Goal: Task Accomplishment & Management: Manage account settings

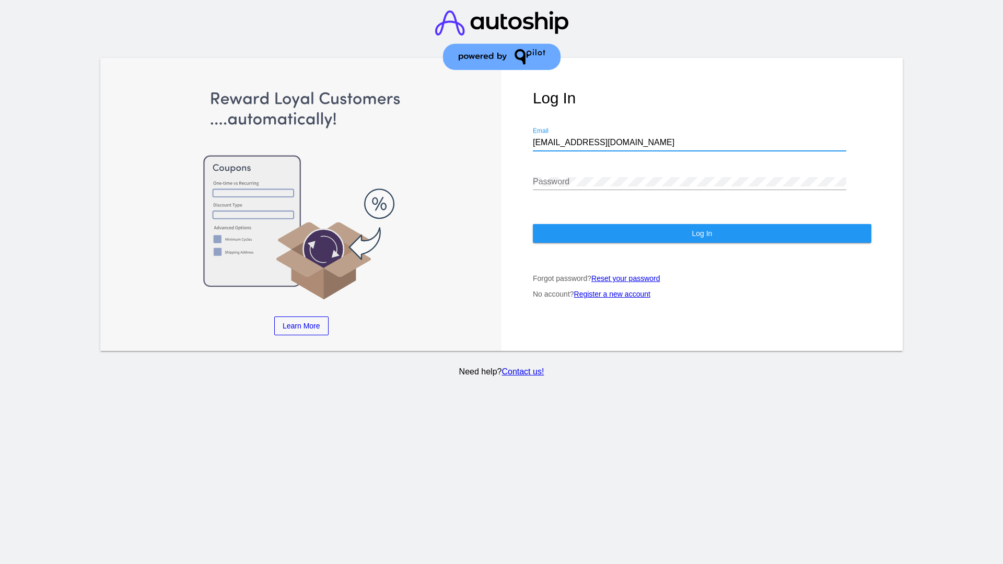
type input "[EMAIL_ADDRESS][DOMAIN_NAME]"
click at [702, 234] on span "Log In" at bounding box center [702, 233] width 20 height 8
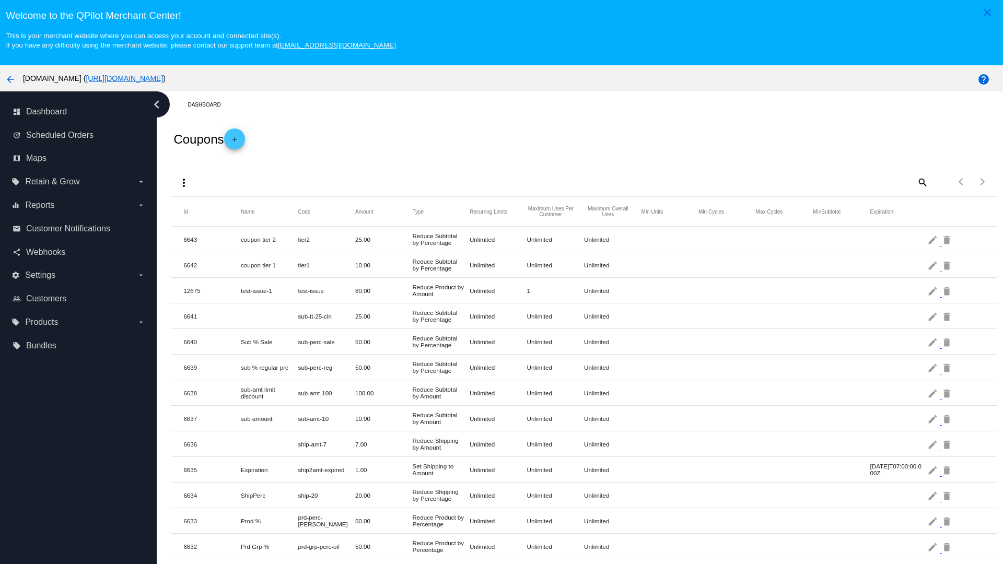
click at [184, 182] on mat-icon "more_vert" at bounding box center [184, 183] width 13 height 13
click at [204, 233] on button "file_upload Import" at bounding box center [203, 232] width 61 height 25
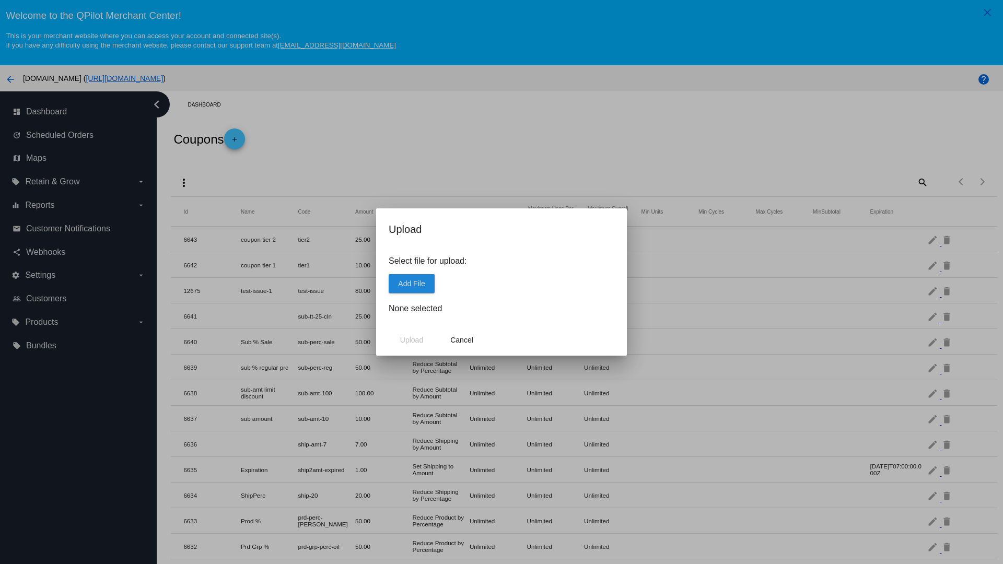
click at [412, 283] on span "Add File" at bounding box center [411, 284] width 27 height 8
click at [412, 340] on span "Upload" at bounding box center [411, 340] width 23 height 8
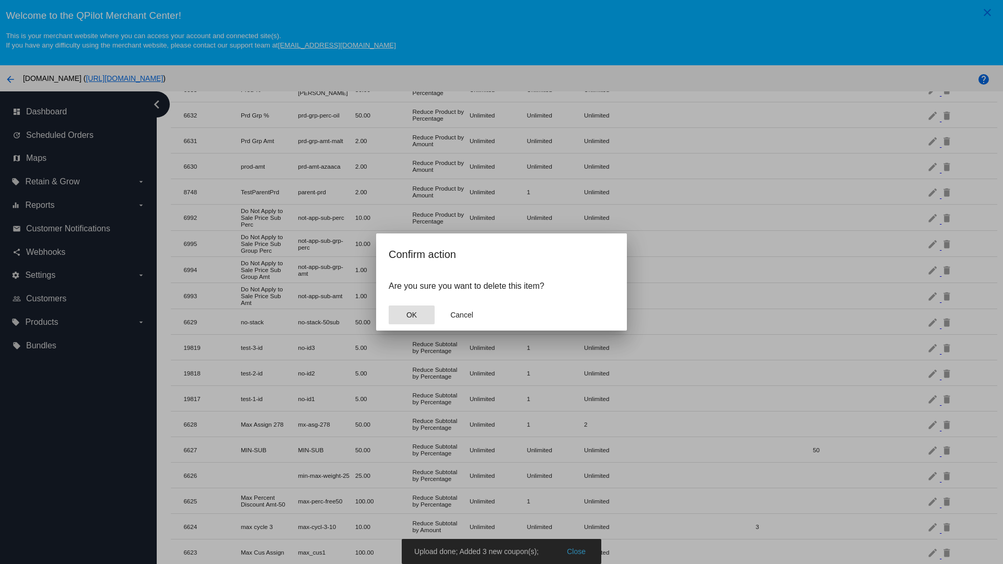
click at [412, 315] on span "OK" at bounding box center [411, 315] width 10 height 8
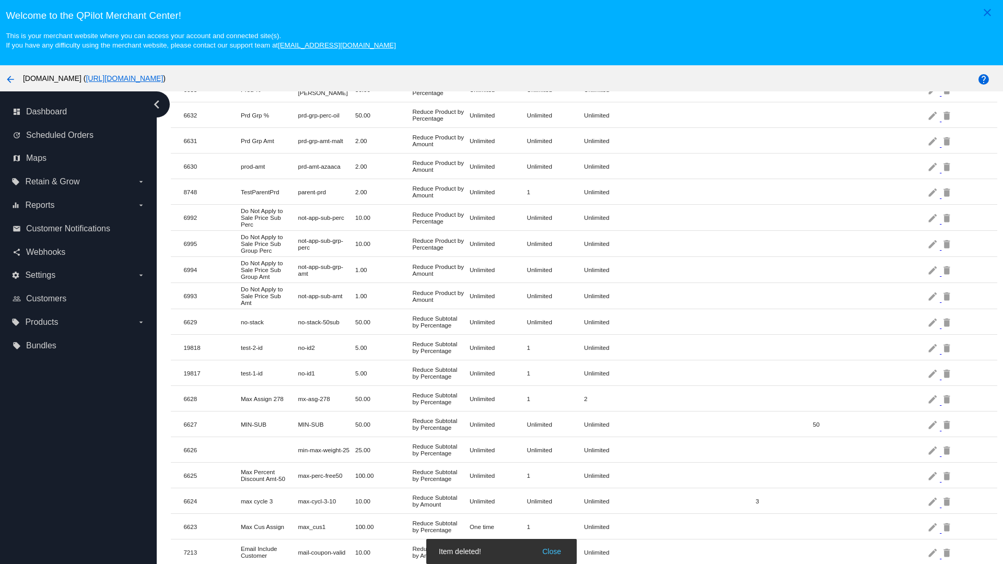
click at [948, 347] on mat-icon "delete" at bounding box center [948, 348] width 13 height 16
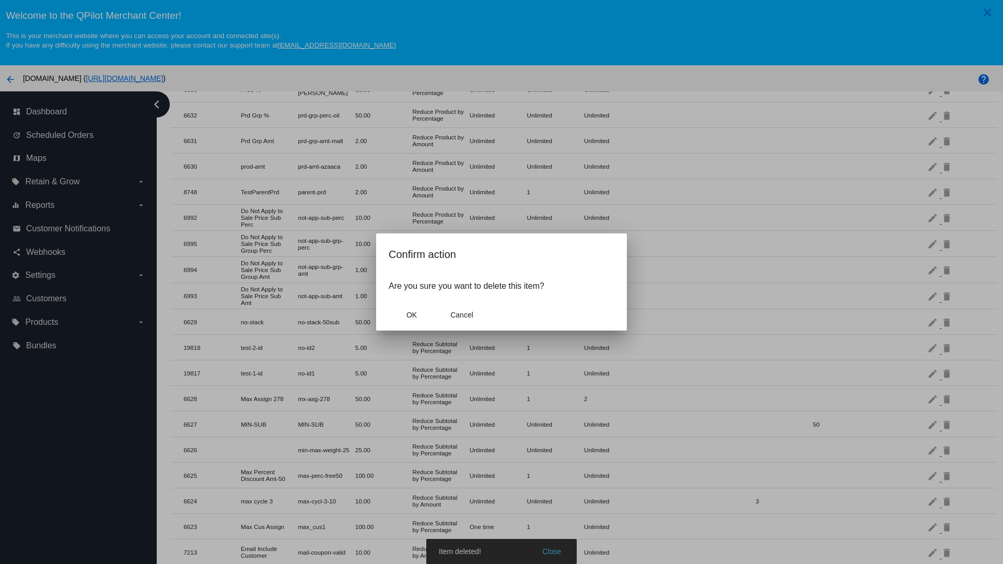
click at [412, 315] on span "OK" at bounding box center [411, 315] width 10 height 8
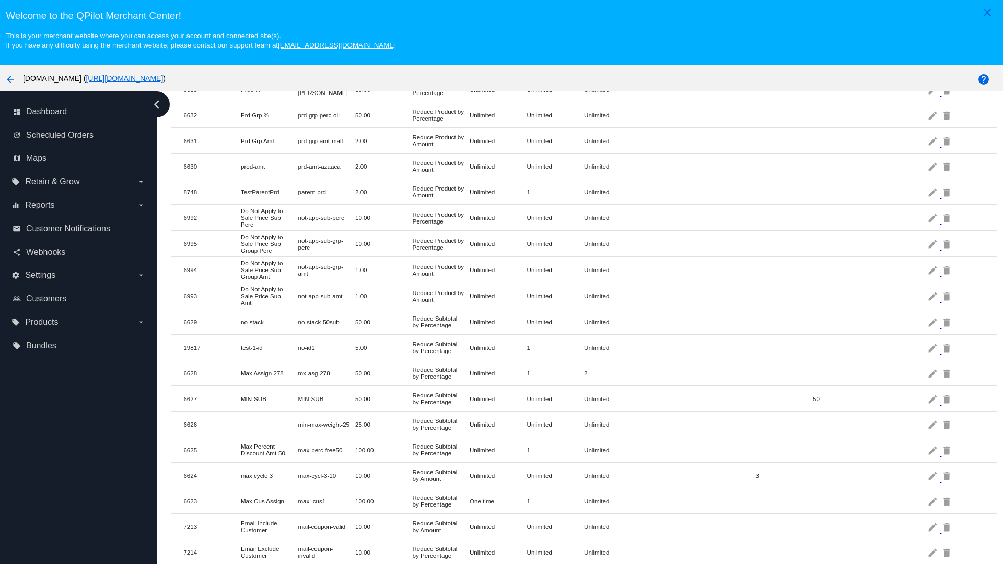
click at [948, 347] on mat-icon "delete" at bounding box center [948, 348] width 13 height 16
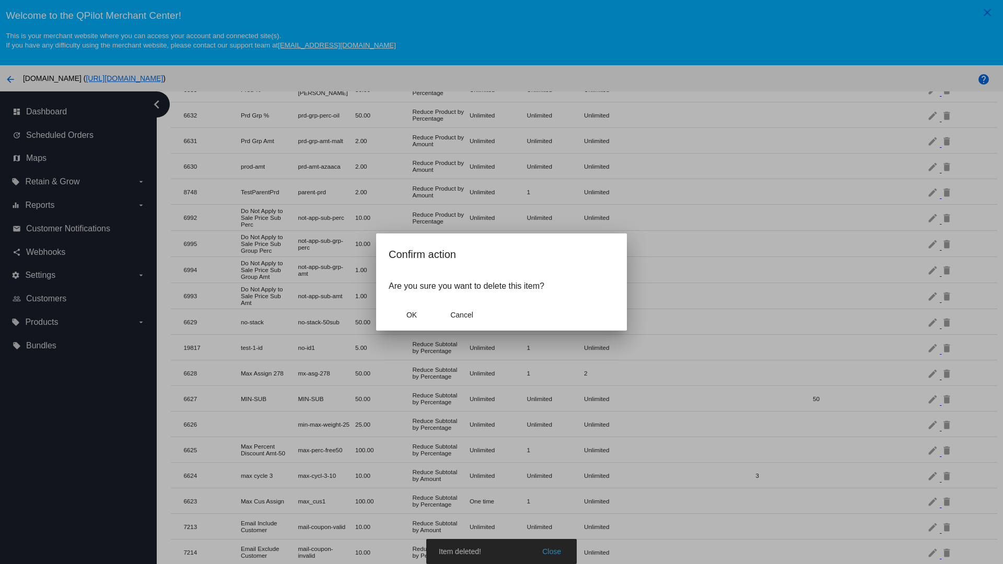
click at [412, 315] on span "OK" at bounding box center [411, 315] width 10 height 8
